Goal: Navigation & Orientation: Find specific page/section

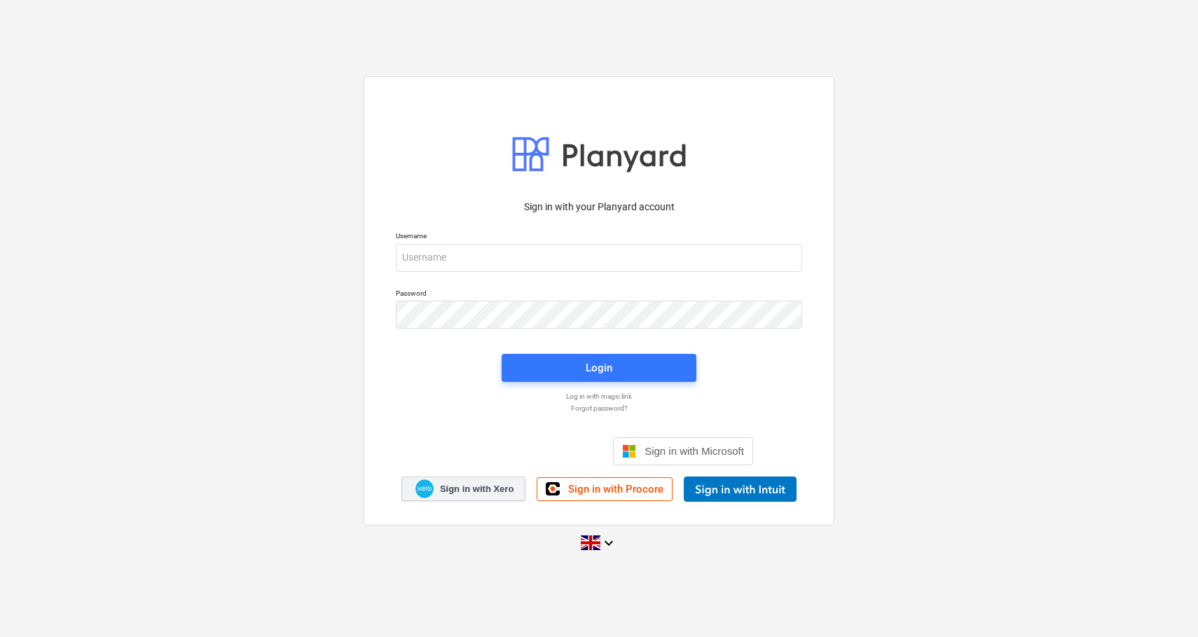
click at [453, 483] on span "Sign in with Xero" at bounding box center [477, 489] width 74 height 13
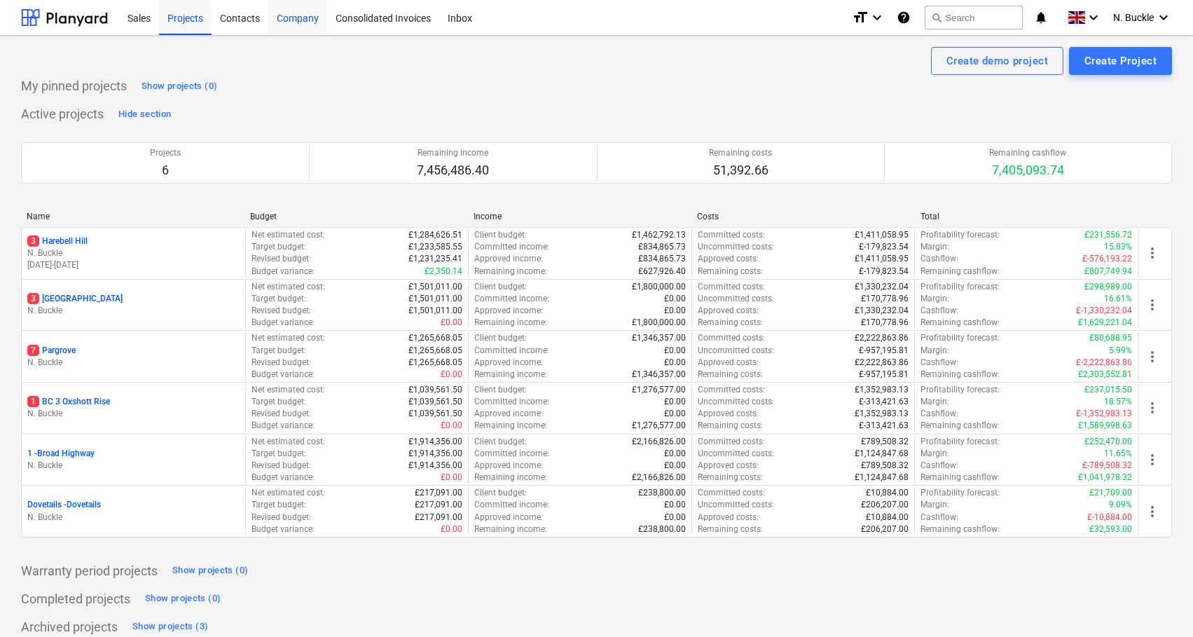
click at [291, 20] on div "Company" at bounding box center [297, 17] width 59 height 36
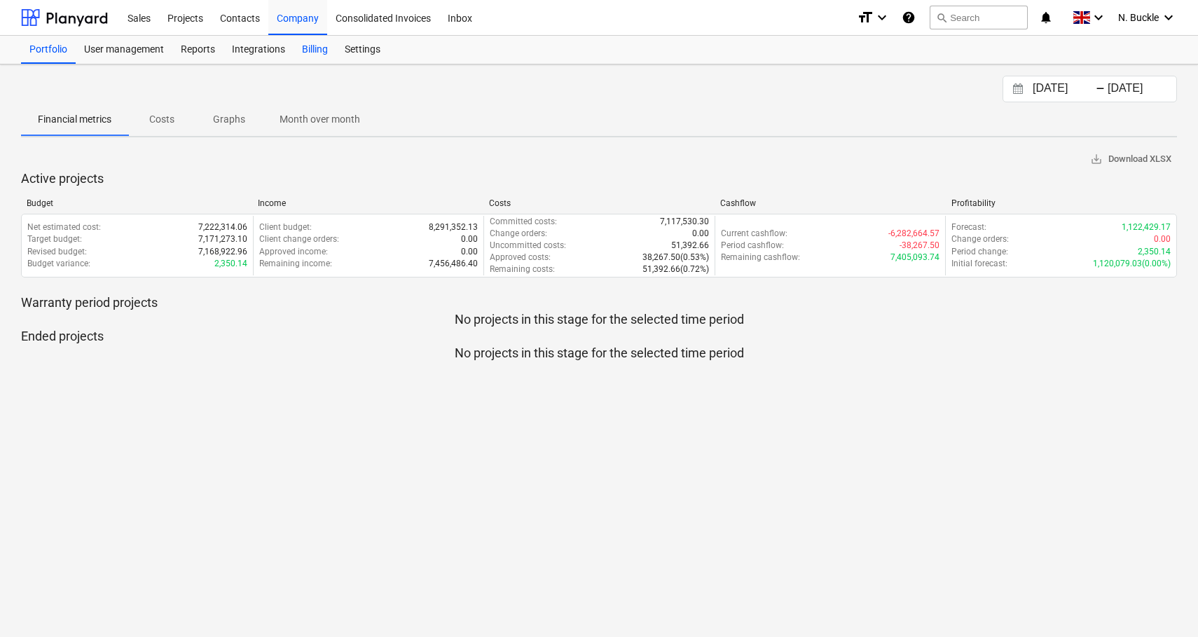
click at [315, 48] on div "Billing" at bounding box center [314, 50] width 43 height 28
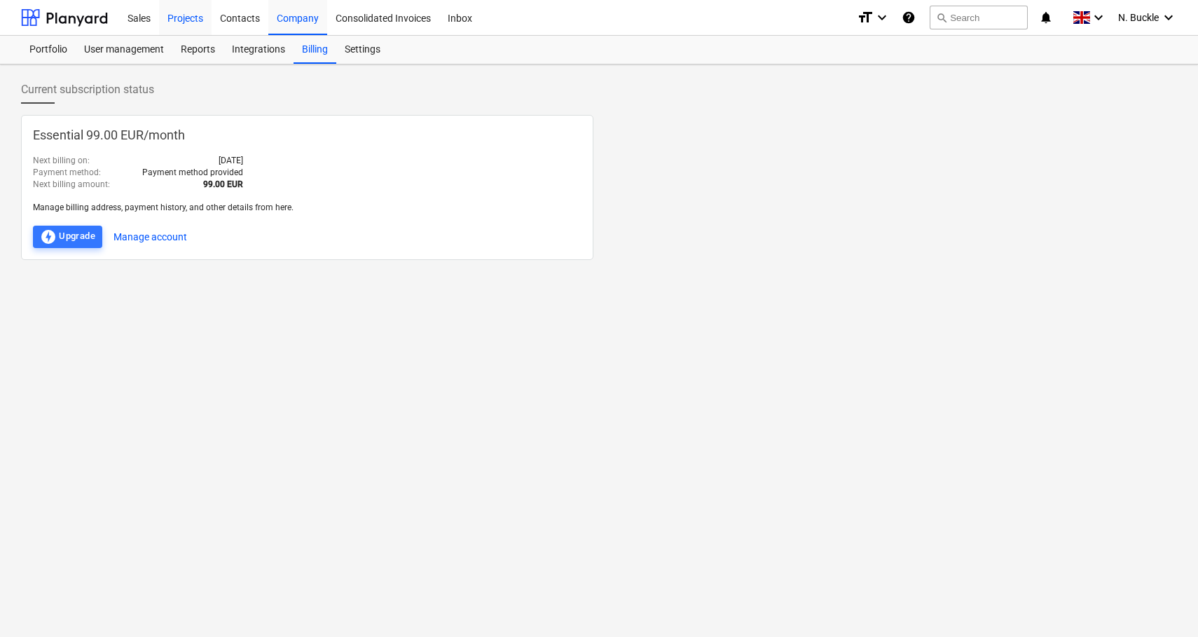
click at [198, 17] on div "Projects" at bounding box center [185, 17] width 53 height 36
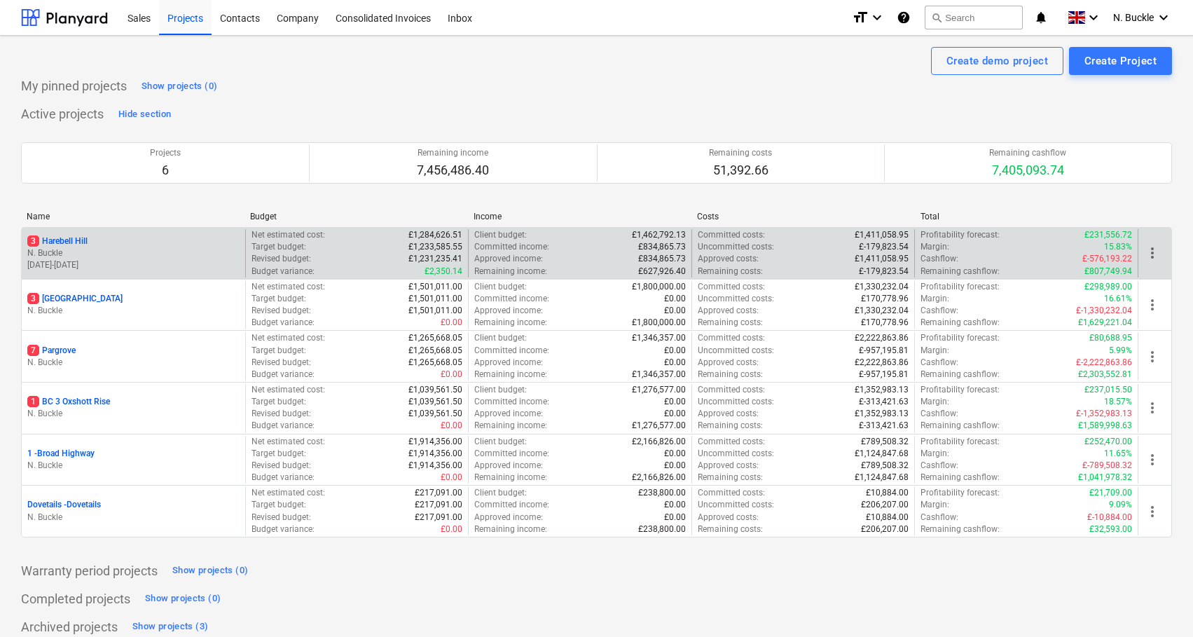
click at [97, 237] on div "3 Harebell Hill" at bounding box center [133, 241] width 212 height 12
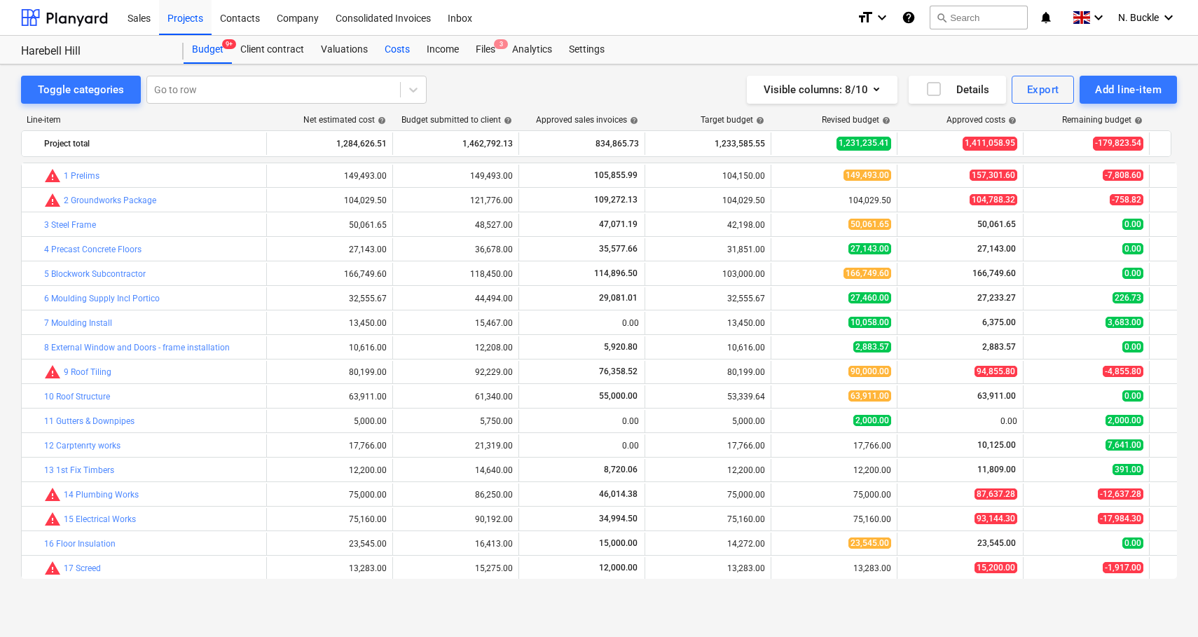
click at [406, 52] on div "Costs" at bounding box center [397, 50] width 42 height 28
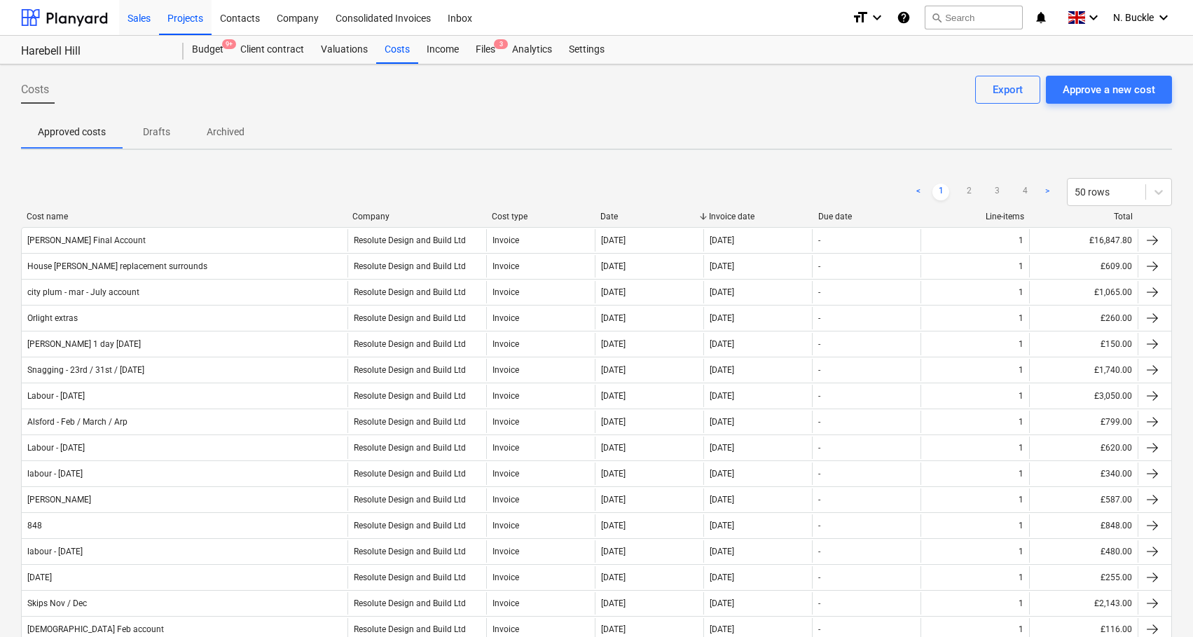
click at [146, 20] on div "Sales" at bounding box center [139, 17] width 40 height 36
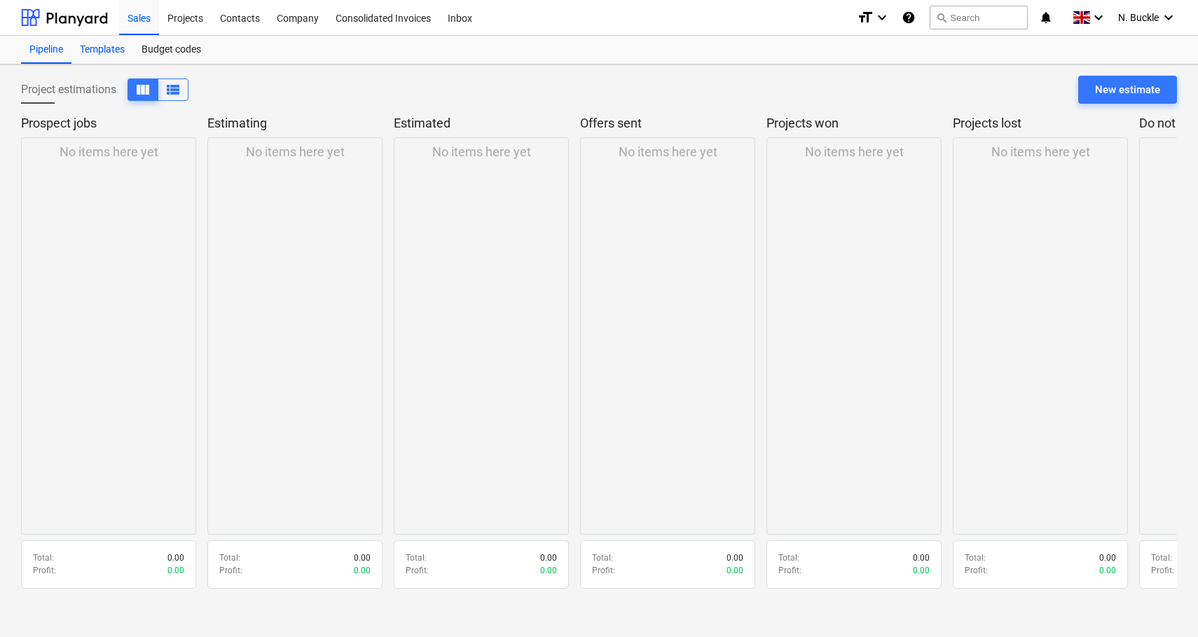
click at [118, 52] on div "Templates" at bounding box center [102, 50] width 62 height 28
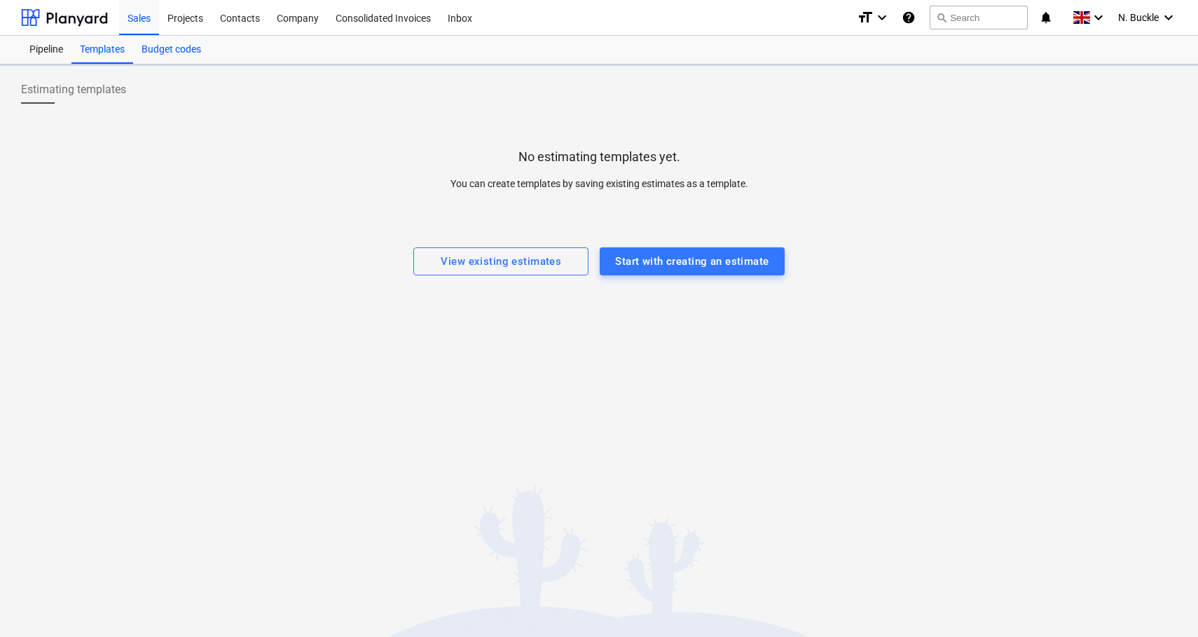
click at [170, 52] on div "Budget codes" at bounding box center [171, 50] width 76 height 28
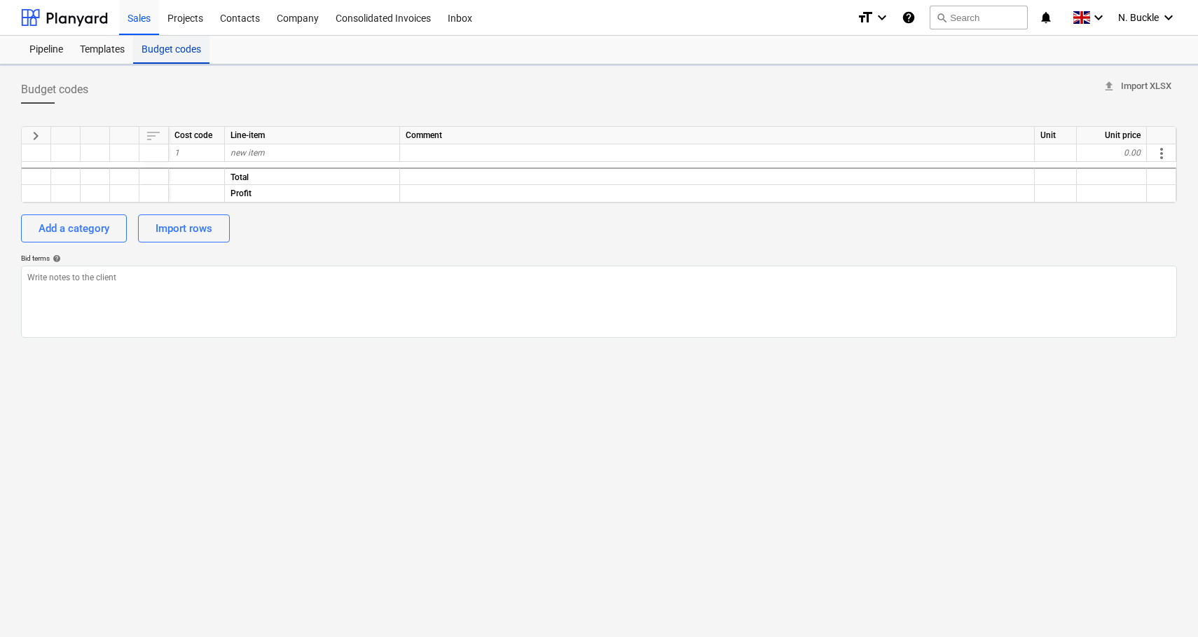
type textarea "x"
click at [97, 65] on div "Budget codes upload Import XLSX keyboard_arrow_right sort Cost code Line-item C…" at bounding box center [599, 350] width 1198 height 572
click at [104, 48] on div "Templates" at bounding box center [102, 50] width 62 height 28
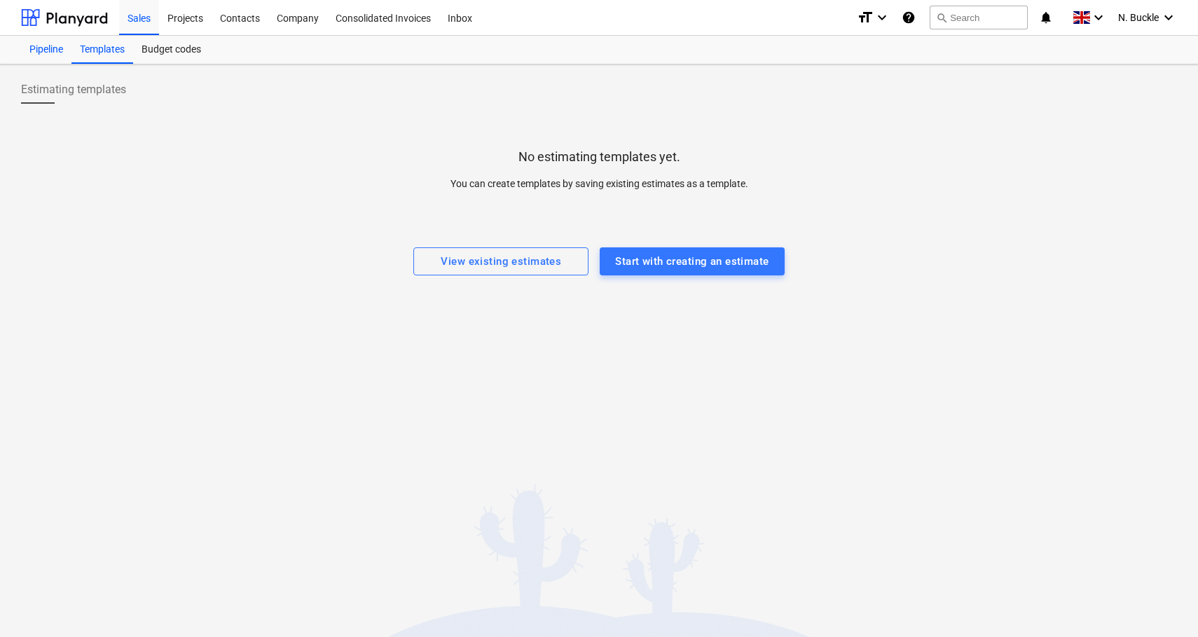
click at [29, 53] on div "Pipeline" at bounding box center [46, 50] width 50 height 28
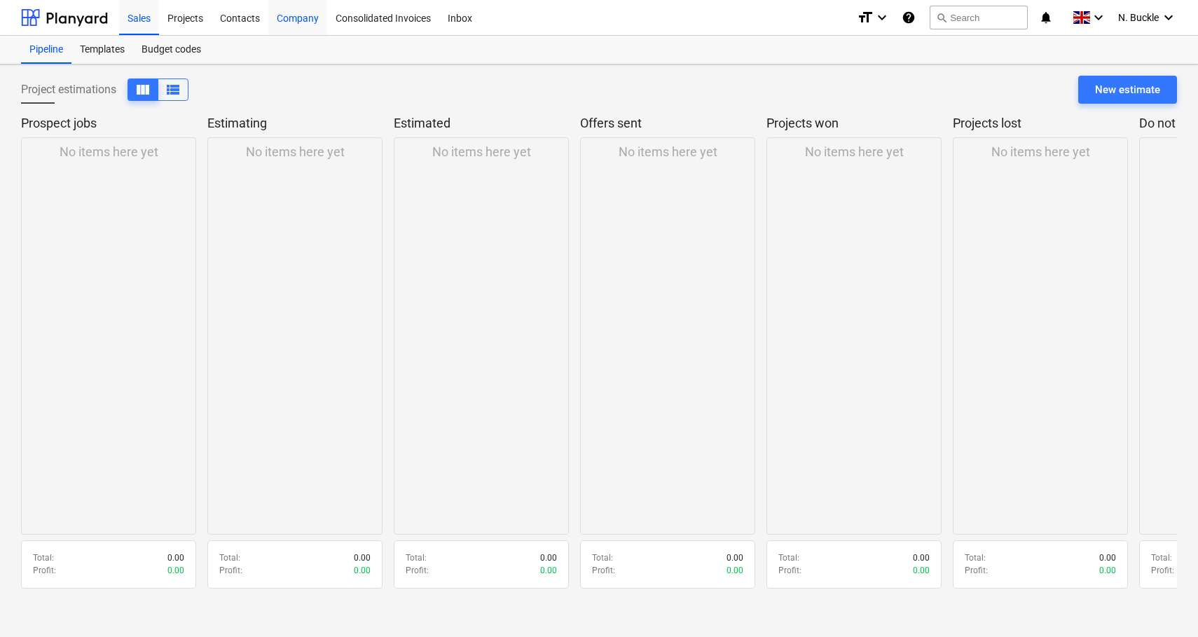
click at [298, 19] on div "Company" at bounding box center [297, 17] width 59 height 36
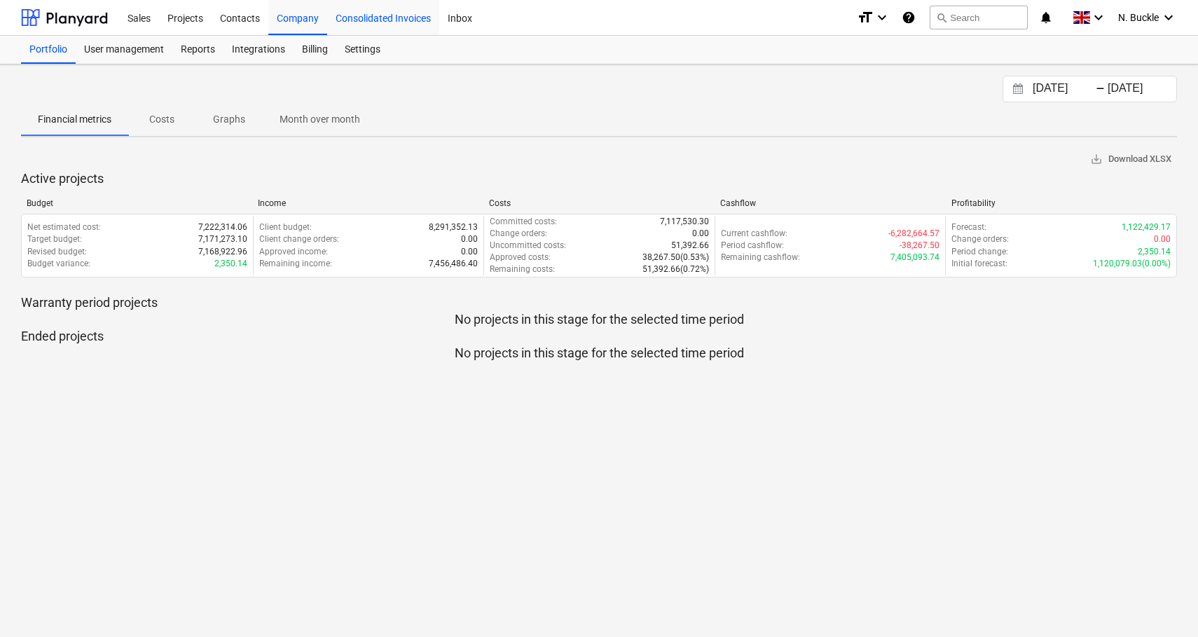
click at [385, 19] on div "Consolidated Invoices" at bounding box center [383, 17] width 112 height 36
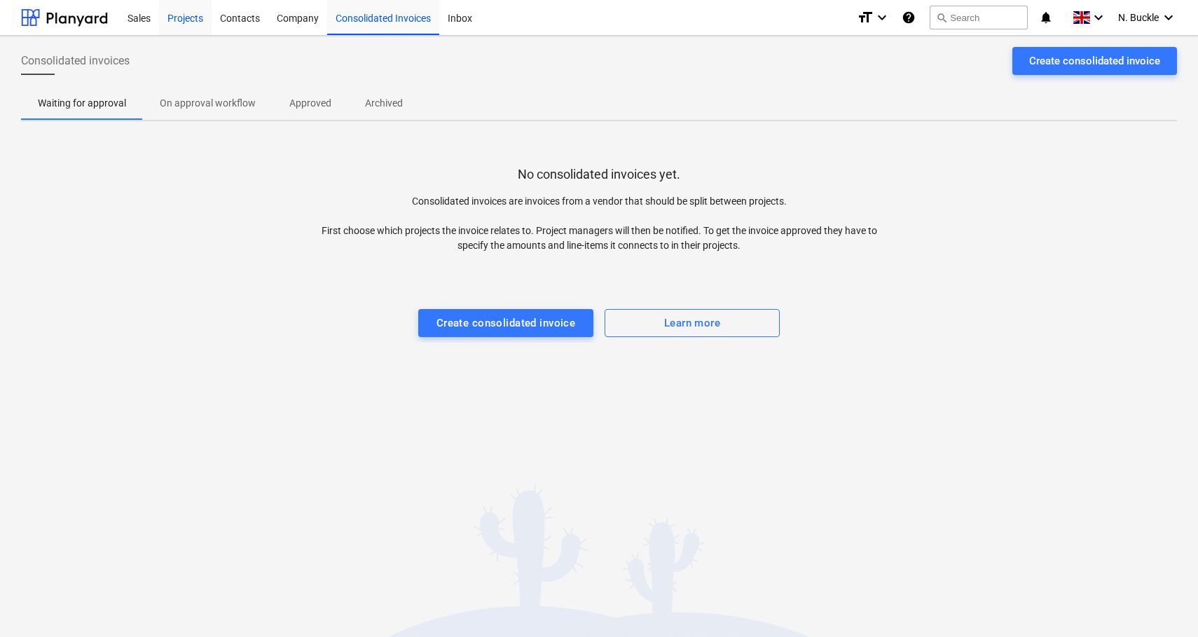
click at [205, 20] on div "Projects" at bounding box center [185, 17] width 53 height 36
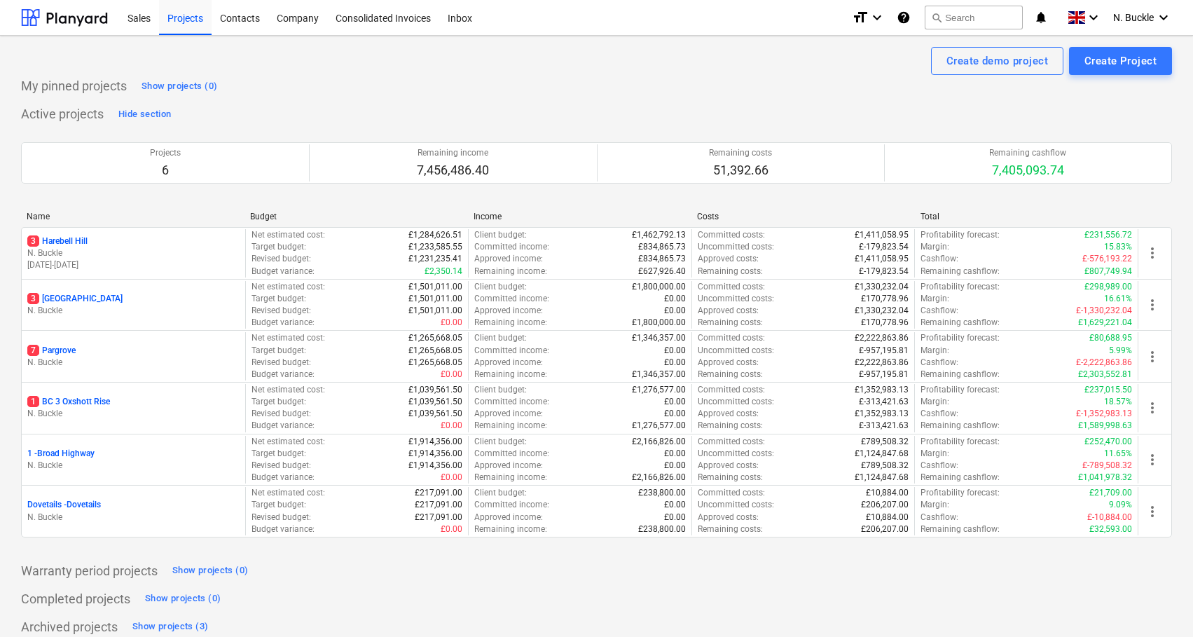
scroll to position [9, 0]
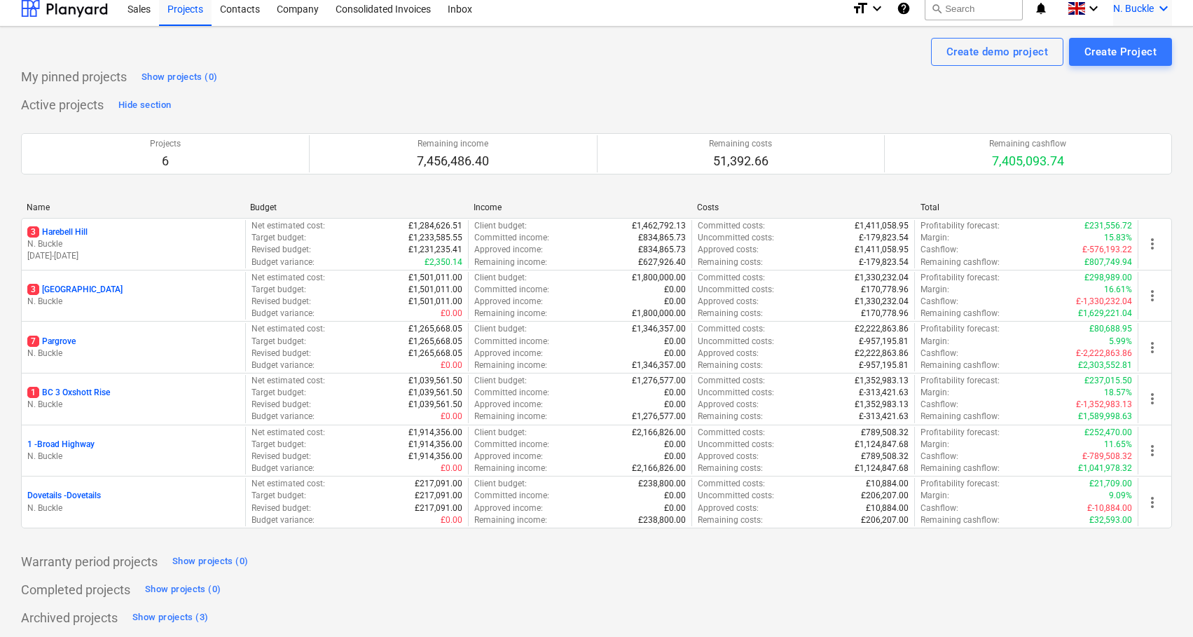
click at [1164, 7] on icon "keyboard_arrow_down" at bounding box center [1163, 8] width 17 height 17
click at [1134, 74] on div "Log out" at bounding box center [1130, 68] width 84 height 22
